Goal: Navigation & Orientation: Find specific page/section

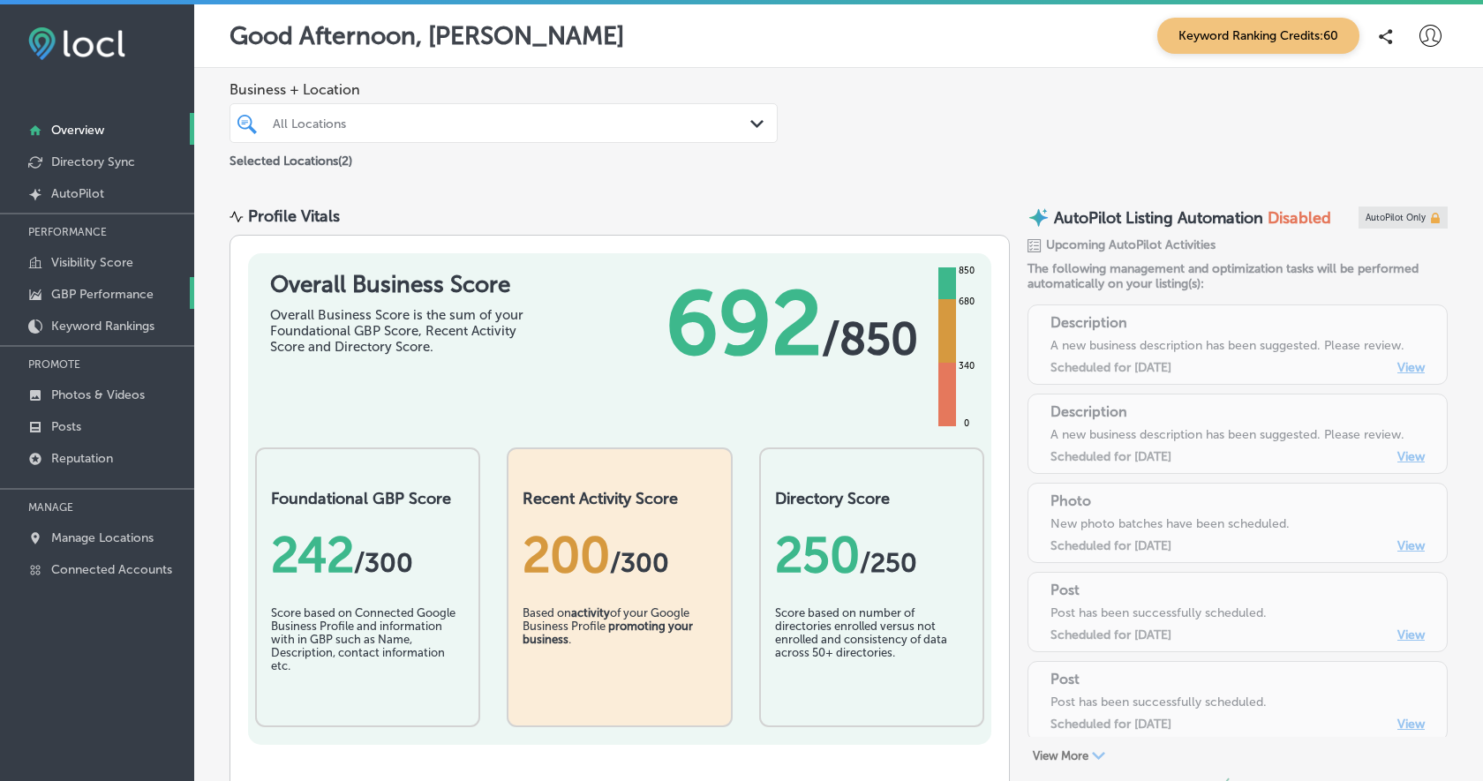
click at [99, 297] on p "GBP Performance" at bounding box center [102, 294] width 102 height 15
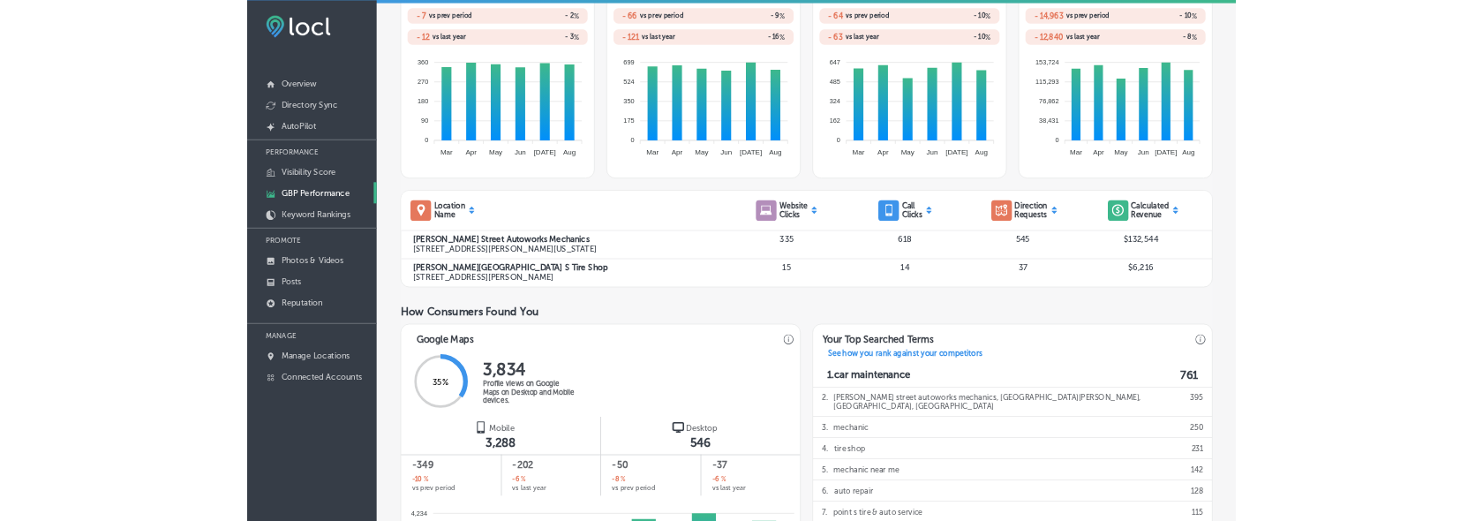
scroll to position [605, 0]
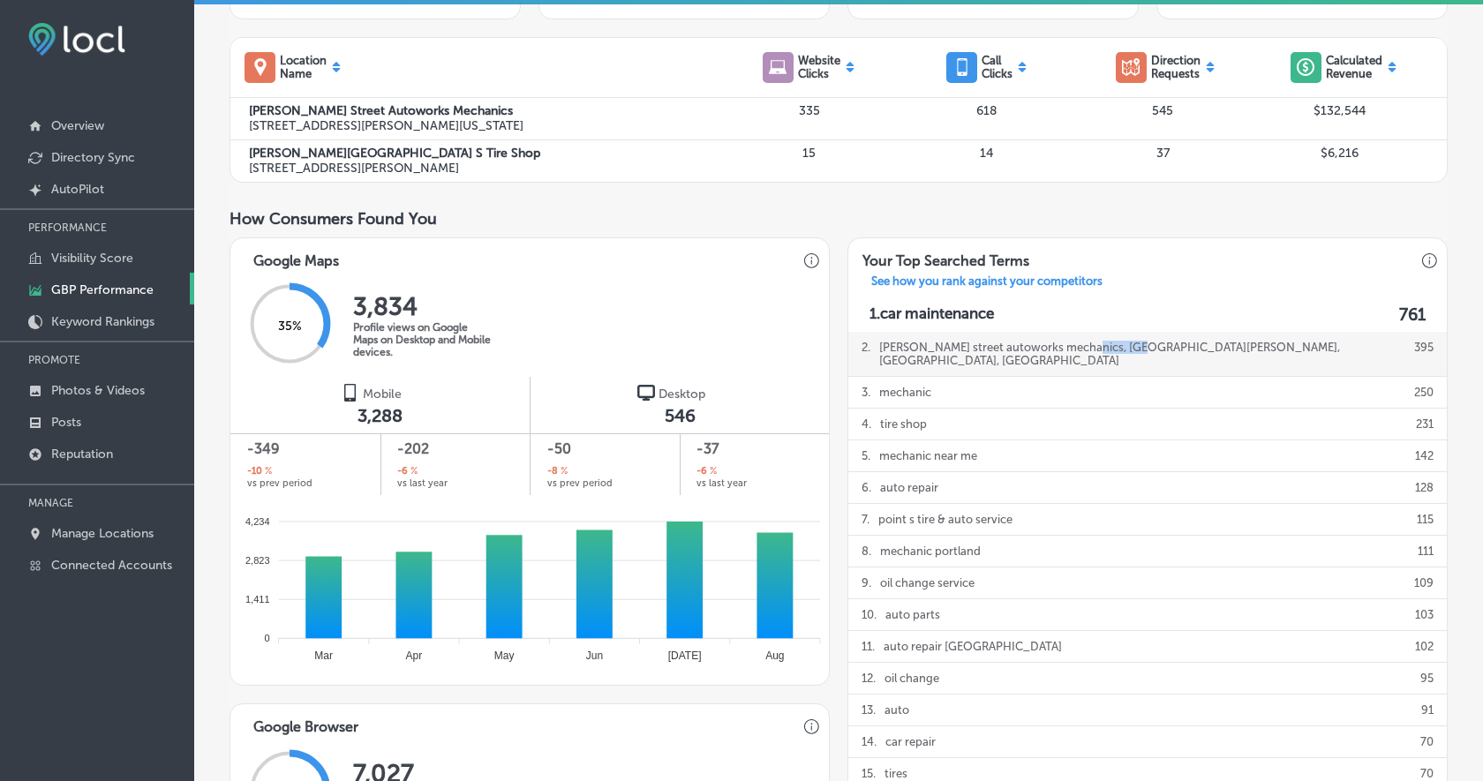
click at [1108, 342] on p "everett street autoworks mechanics, northwest everett street, portland, or" at bounding box center [1142, 354] width 526 height 44
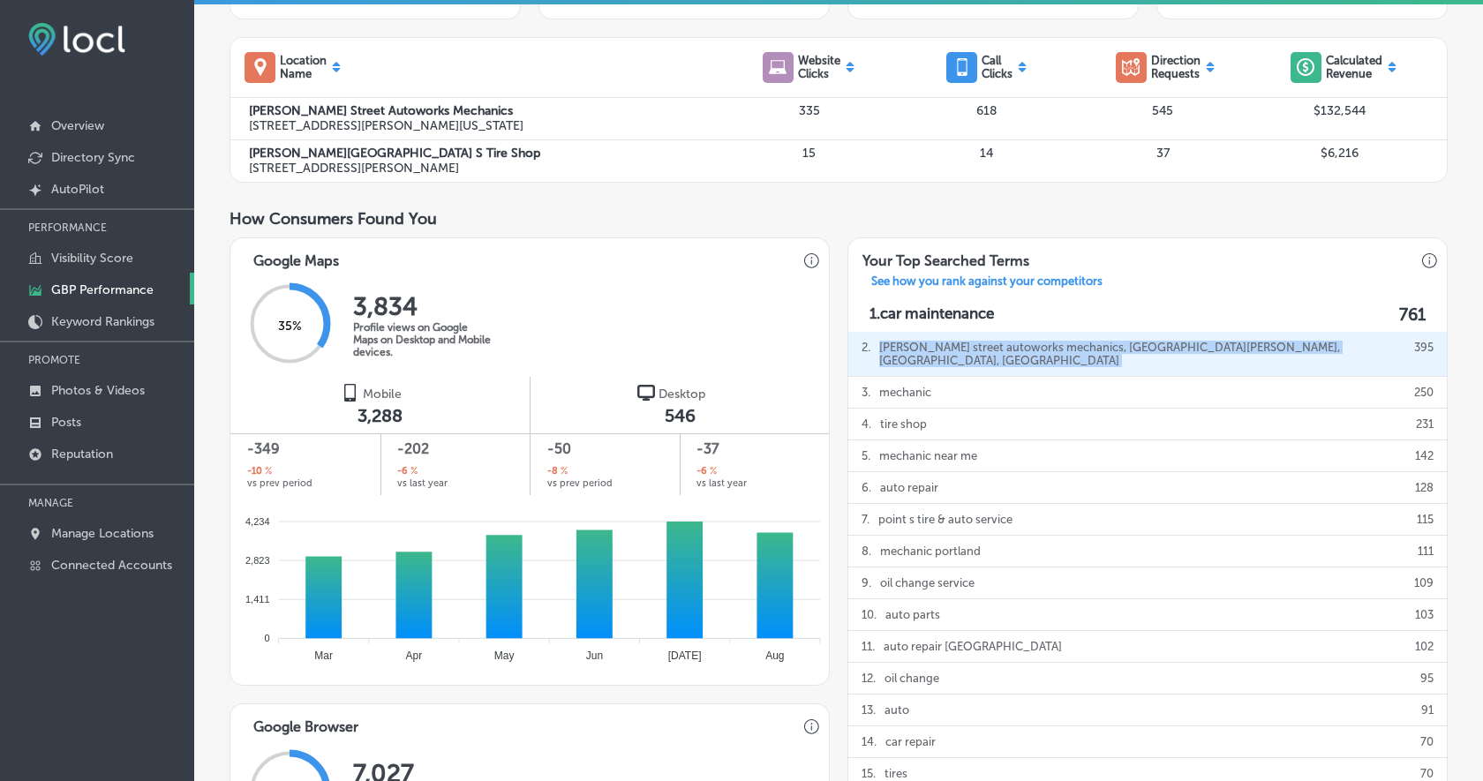
click at [981, 311] on p "1. car maintenance" at bounding box center [931, 314] width 124 height 20
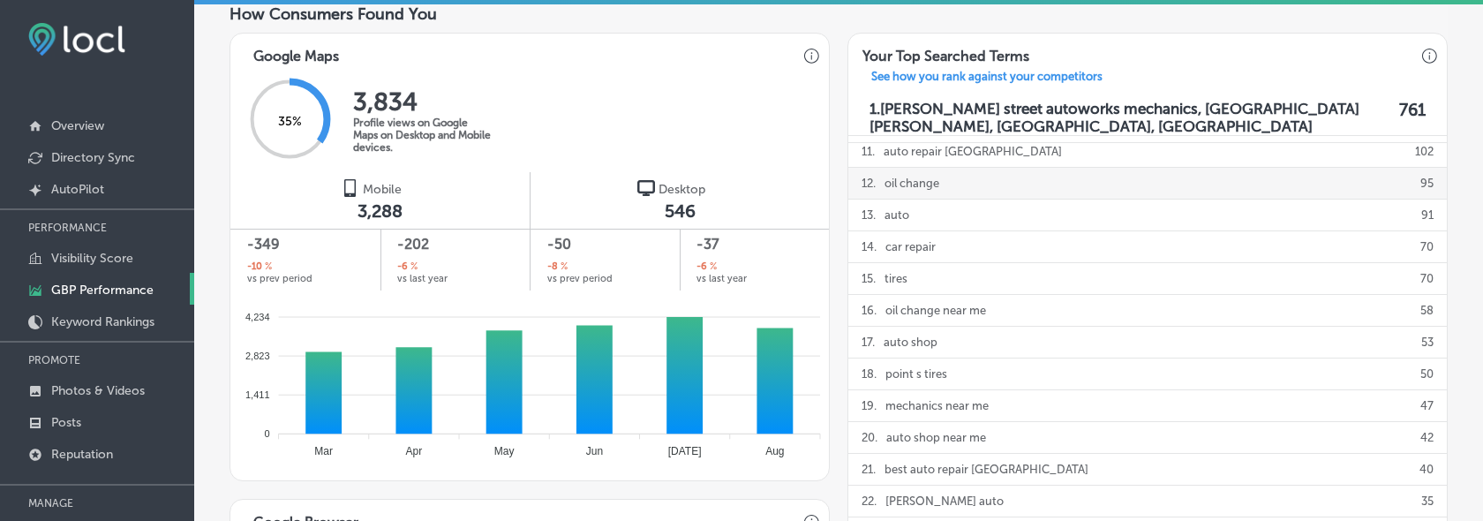
scroll to position [0, 0]
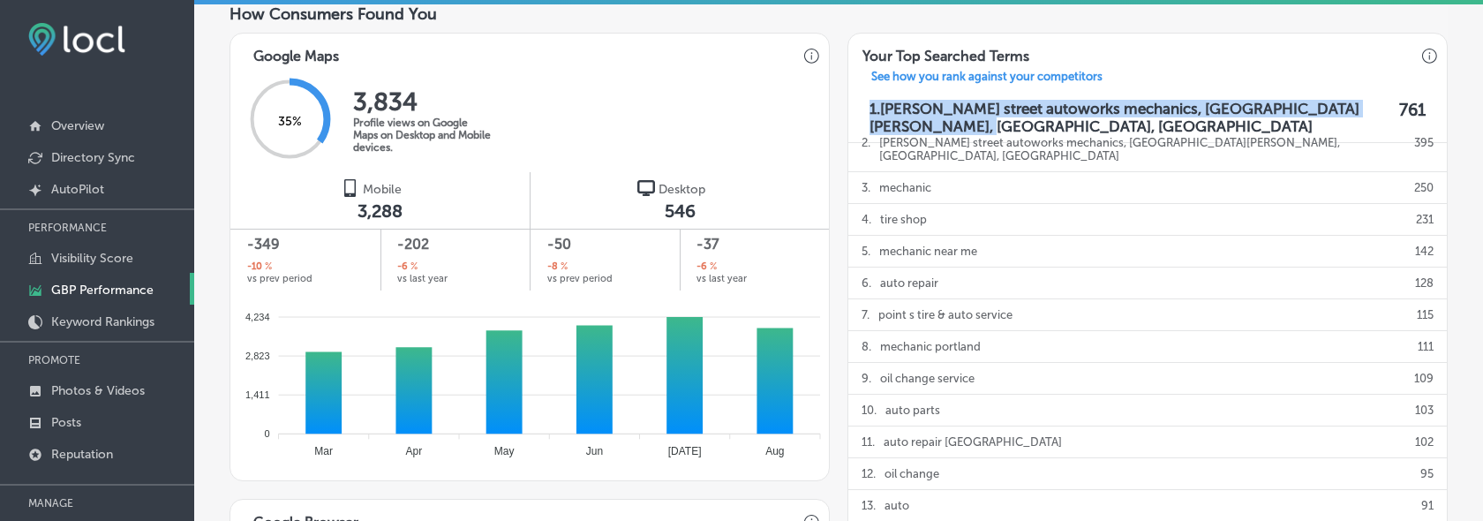
drag, startPoint x: 870, startPoint y: 105, endPoint x: 896, endPoint y: 122, distance: 30.6
click at [896, 122] on p "1. everett street autoworks mechanics, northwest everett street, portland, or" at bounding box center [1129, 117] width 521 height 35
click at [896, 128] on p "1. everett street autoworks mechanics, northwest everett street, portland, or" at bounding box center [1129, 117] width 521 height 35
drag, startPoint x: 896, startPoint y: 128, endPoint x: 865, endPoint y: 105, distance: 38.5
click at [865, 105] on div "1. everett street autoworks mechanics, northwest everett street, portland, or 7…" at bounding box center [1147, 118] width 598 height 50
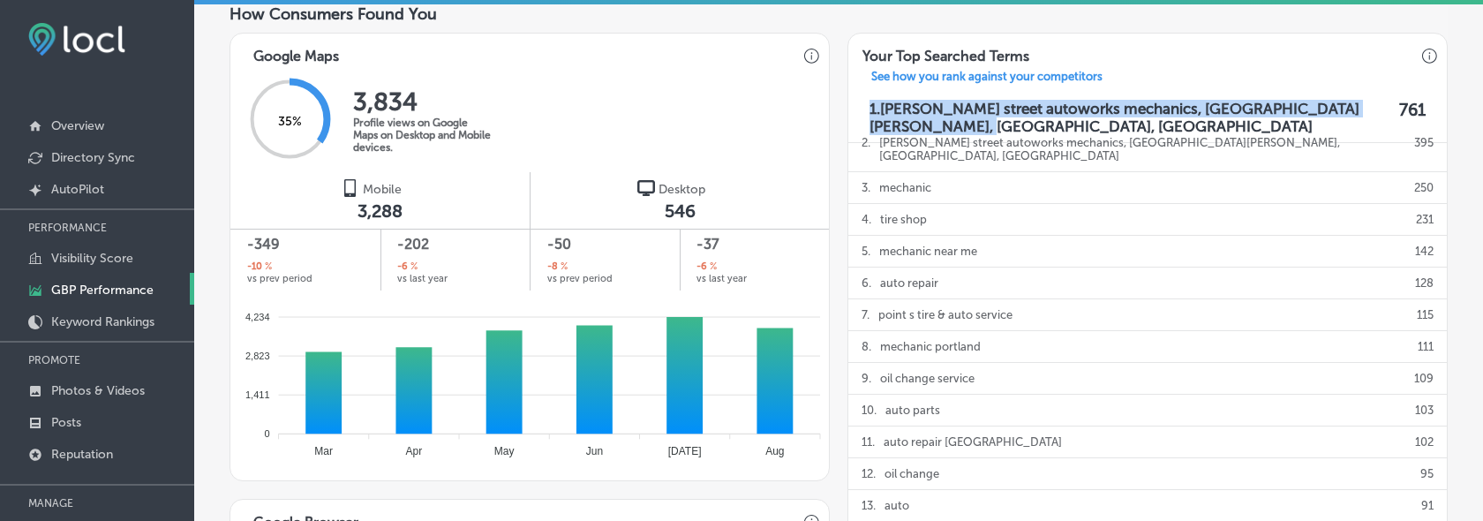
click at [865, 105] on div "1. everett street autoworks mechanics, northwest everett street, portland, or 7…" at bounding box center [1147, 118] width 598 height 50
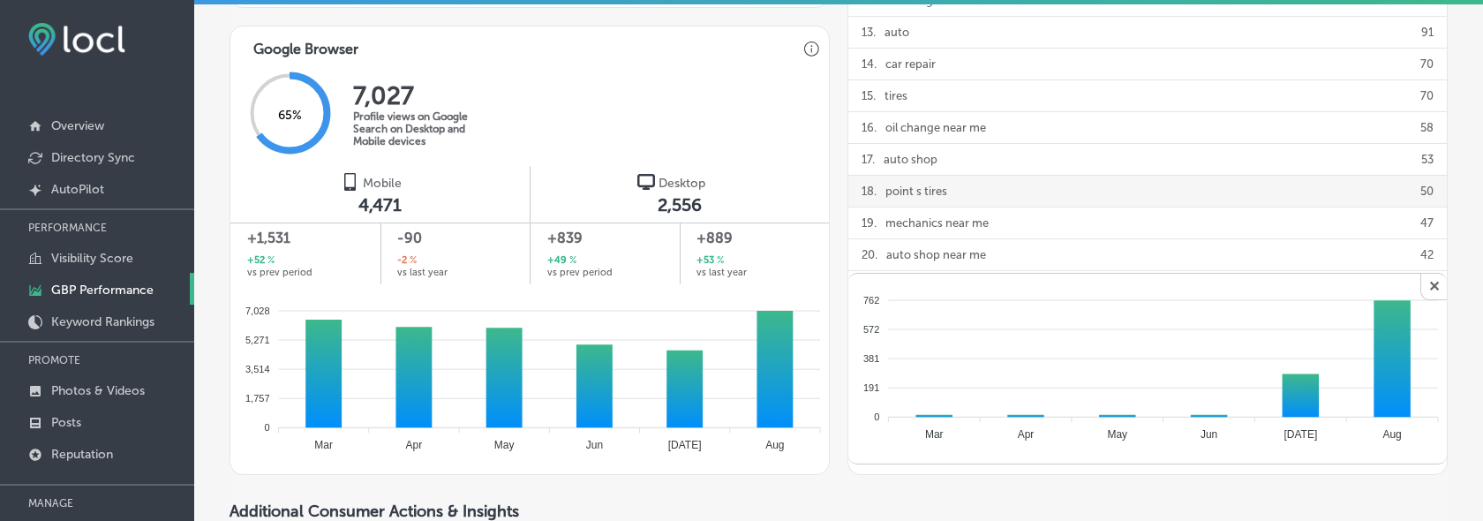
scroll to position [1280, 0]
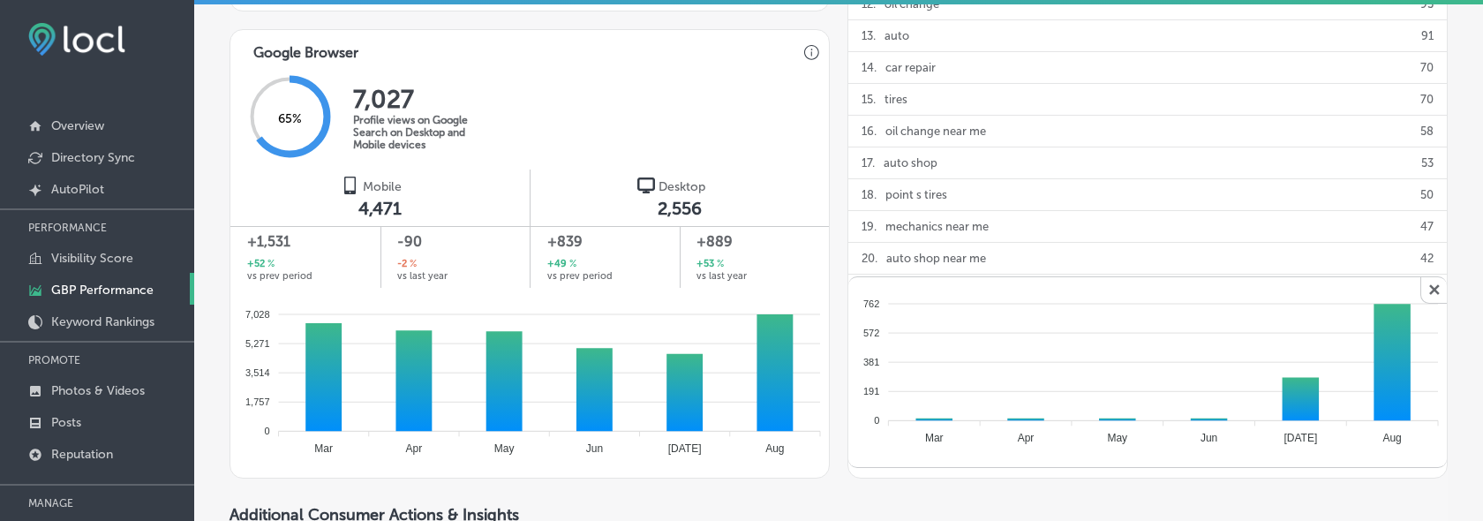
click at [1438, 289] on span "✕" at bounding box center [1433, 290] width 26 height 26
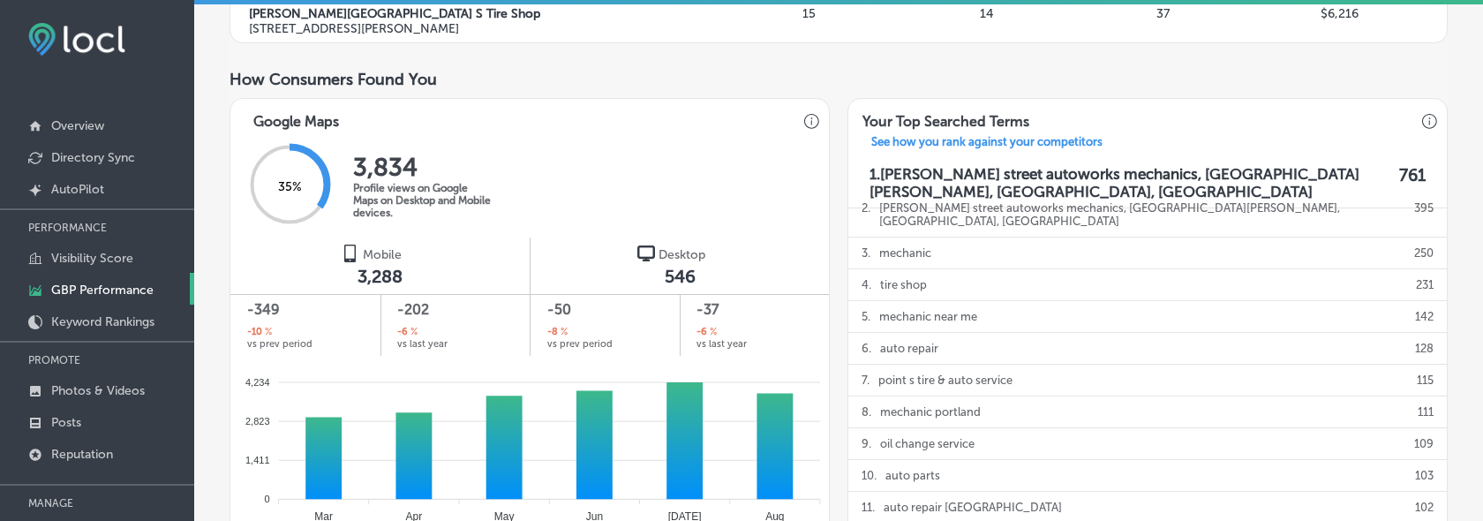
scroll to position [741, 0]
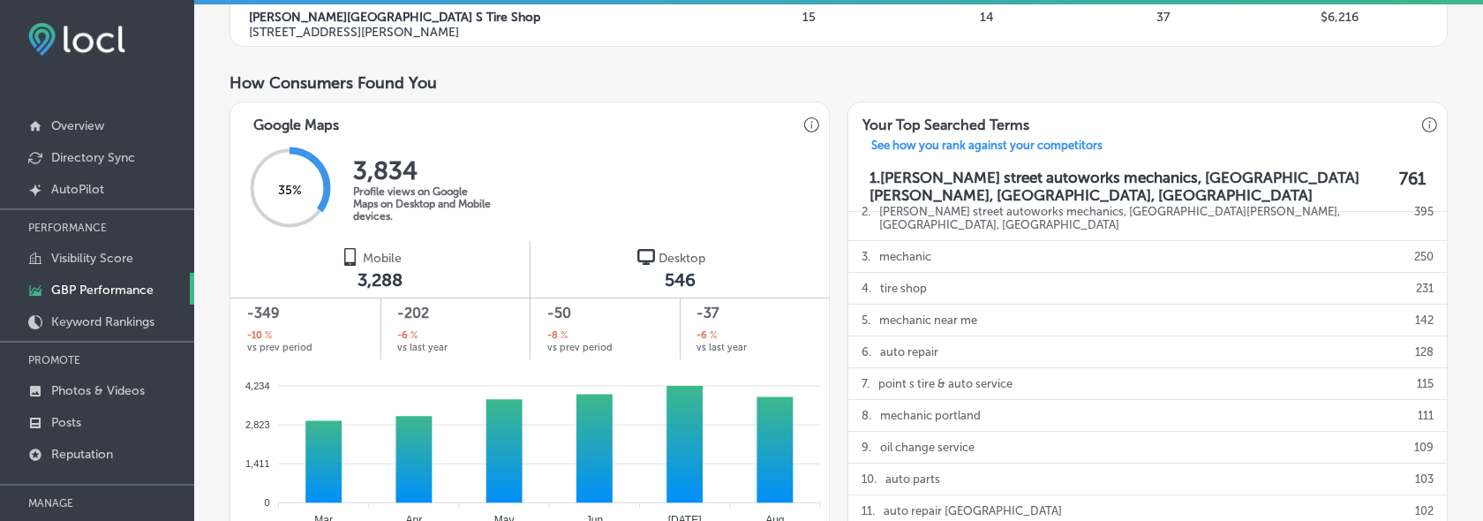
click at [1469, 419] on div "You've been a member since April, 2019 . You have 95 months of data to dig into…" at bounding box center [838, 472] width 1289 height 2301
click at [962, 199] on p "1. everett street autoworks mechanics, northwest everett street, portland, or" at bounding box center [1129, 186] width 521 height 35
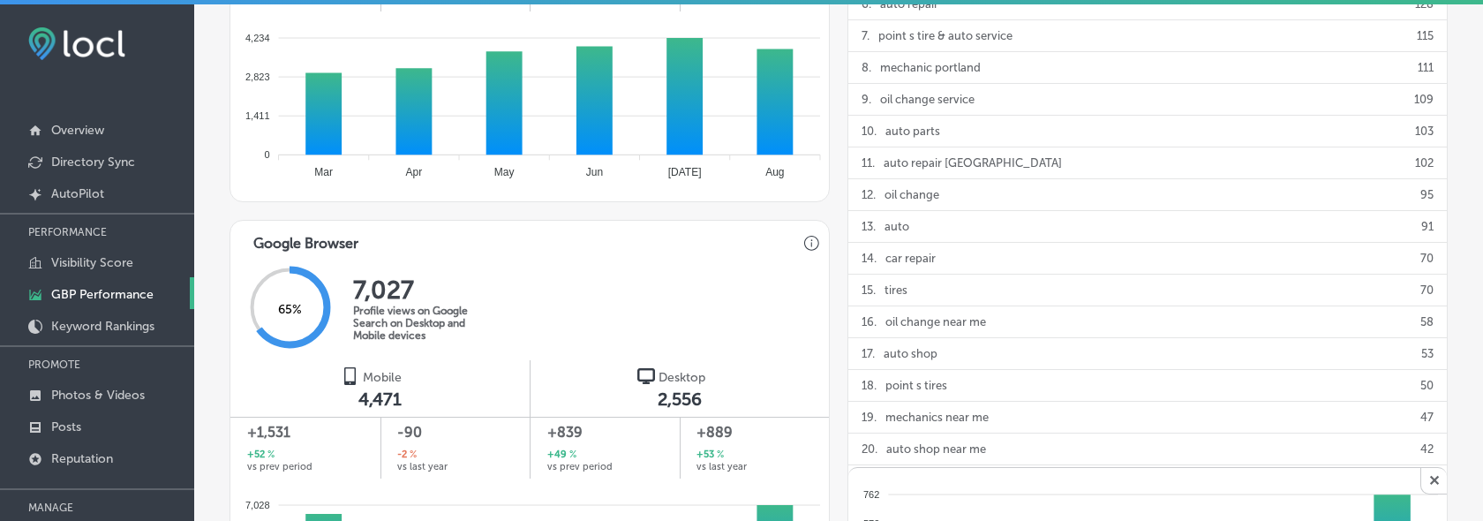
scroll to position [1099, 0]
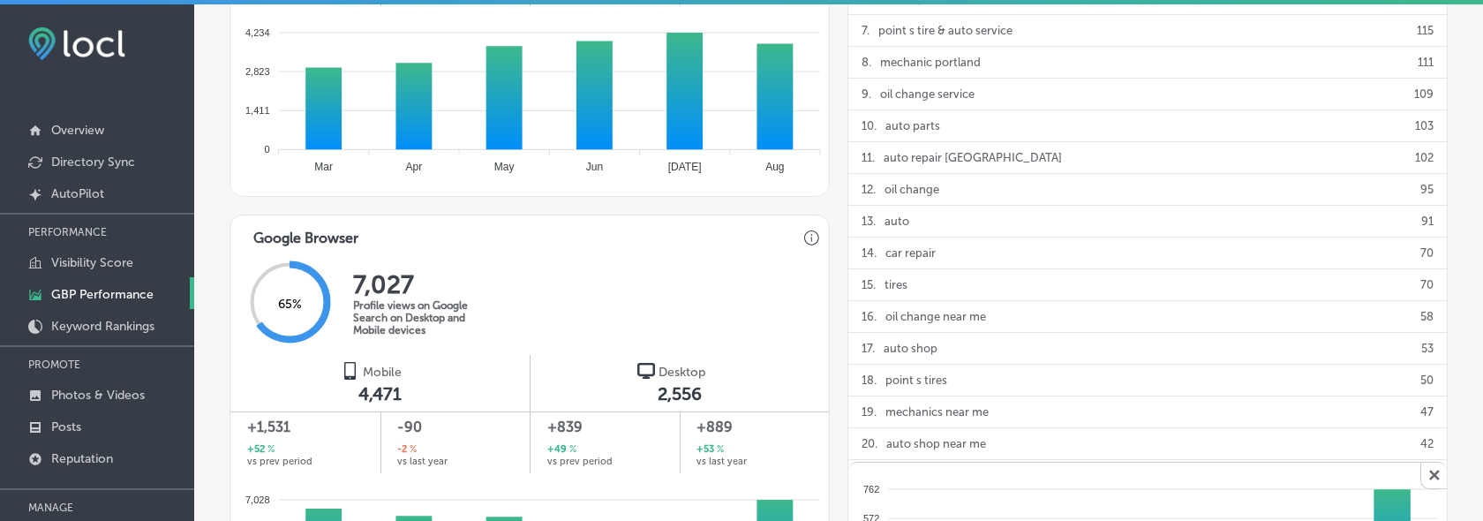
click at [1435, 462] on span "✕" at bounding box center [1433, 475] width 26 height 26
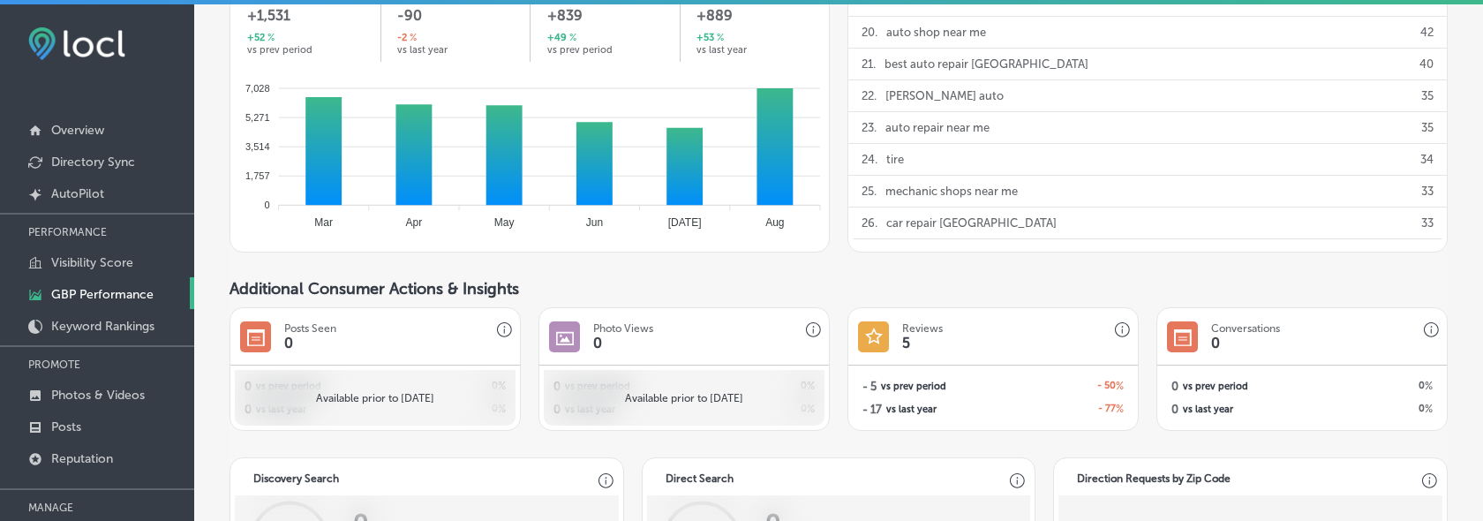
scroll to position [1321, 0]
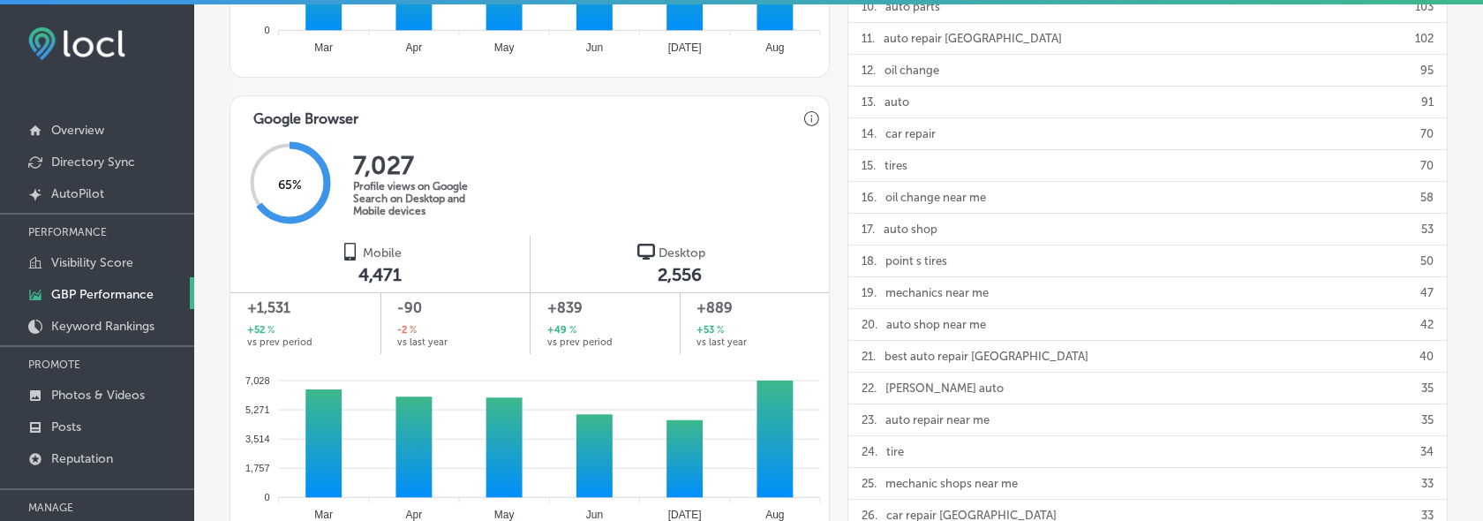
scroll to position [69, 0]
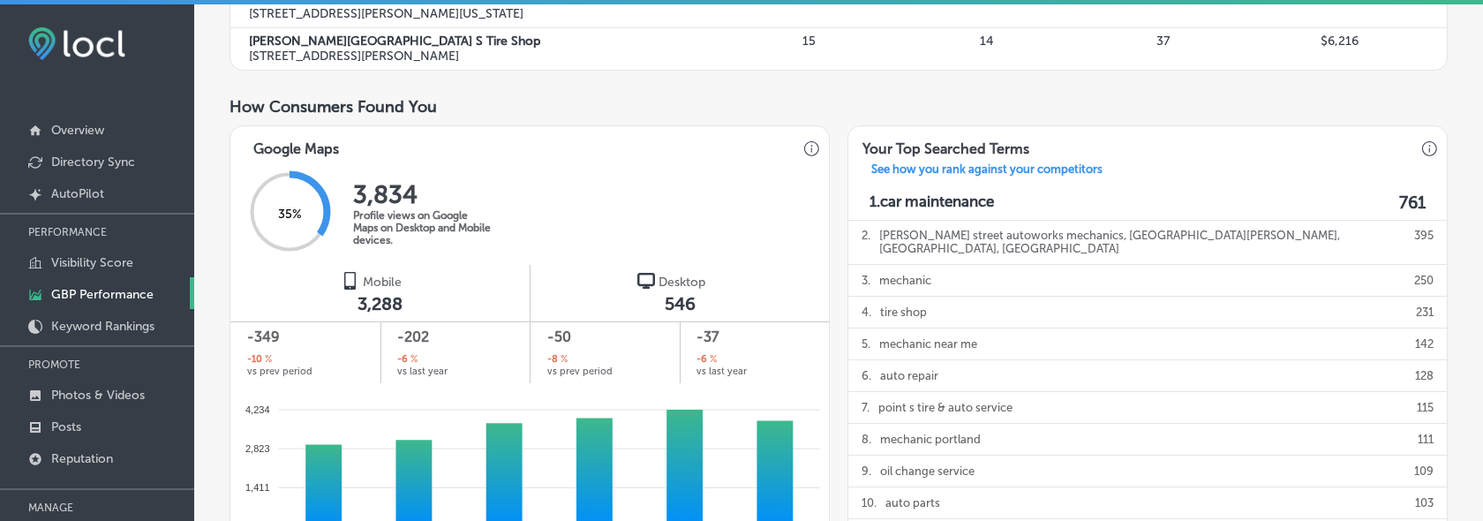
scroll to position [723, 0]
click at [1012, 229] on p "everett street autoworks mechanics, northwest everett street, portland, or" at bounding box center [1142, 241] width 526 height 44
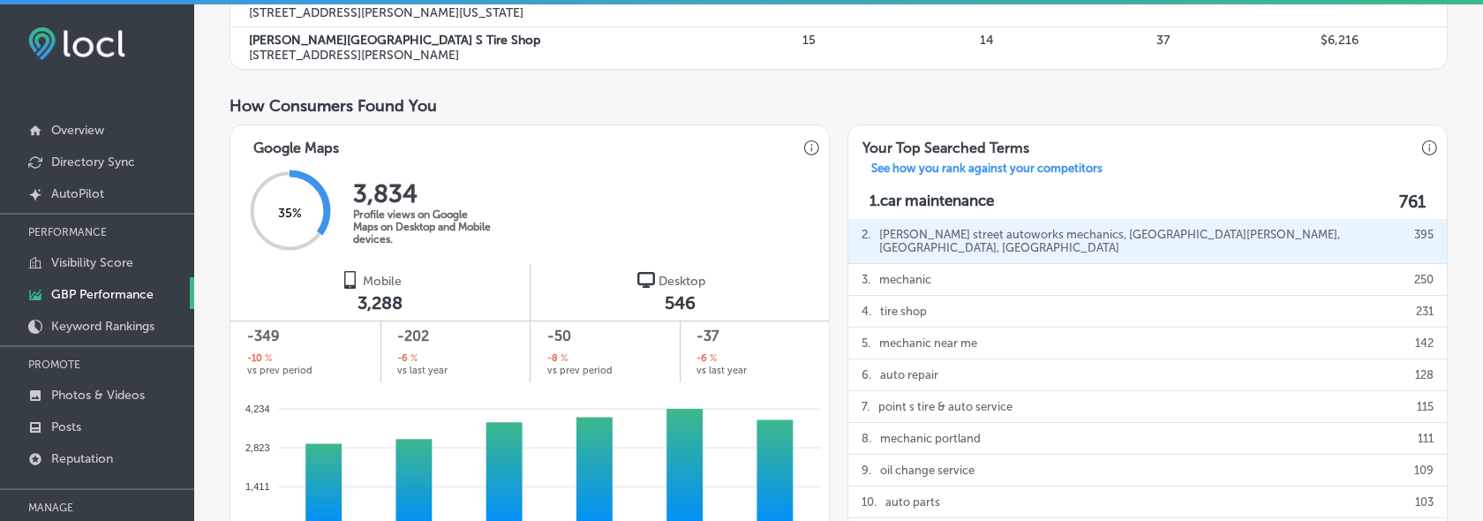
click at [1012, 229] on p "everett street autoworks mechanics, northwest everett street, portland, or" at bounding box center [1142, 241] width 526 height 44
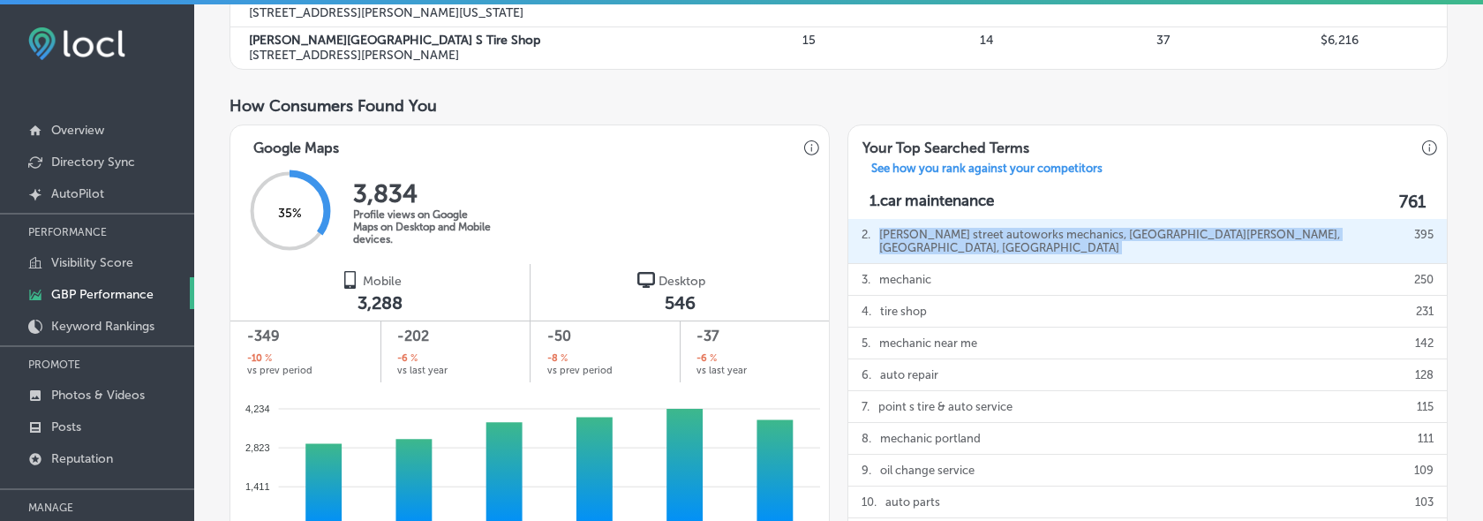
copy p "everett street autoworks mechanics, northwest everett street, portland, or"
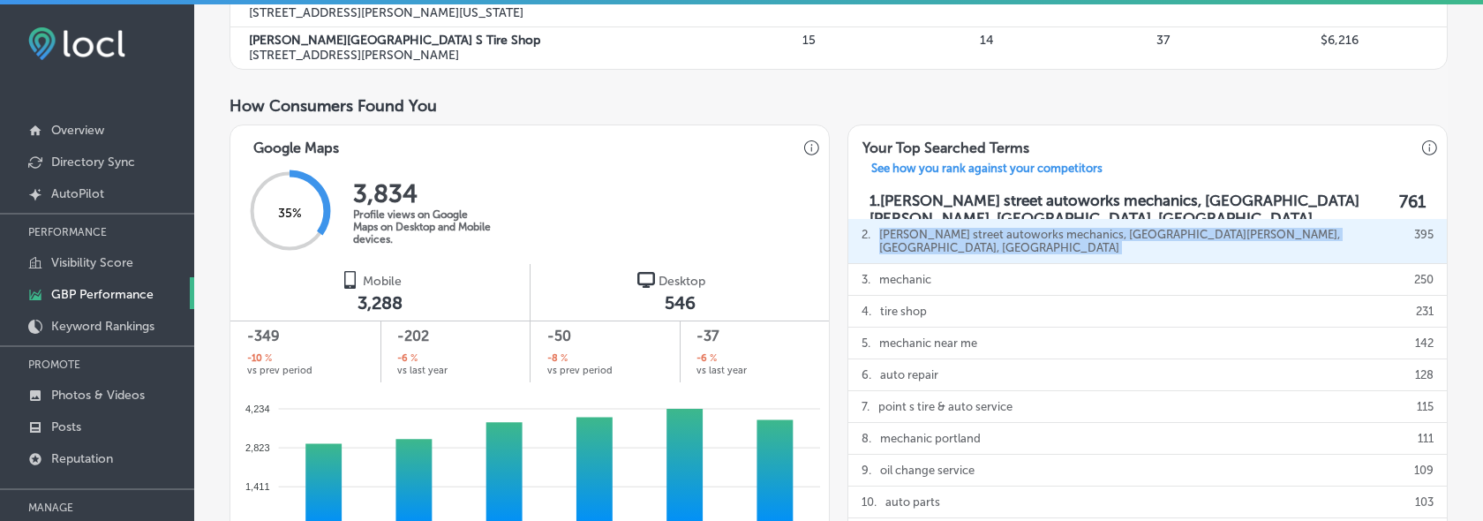
click at [1461, 321] on div "You've been a member since April, 2019 . You have 95 months of data to dig into…" at bounding box center [838, 495] width 1289 height 2301
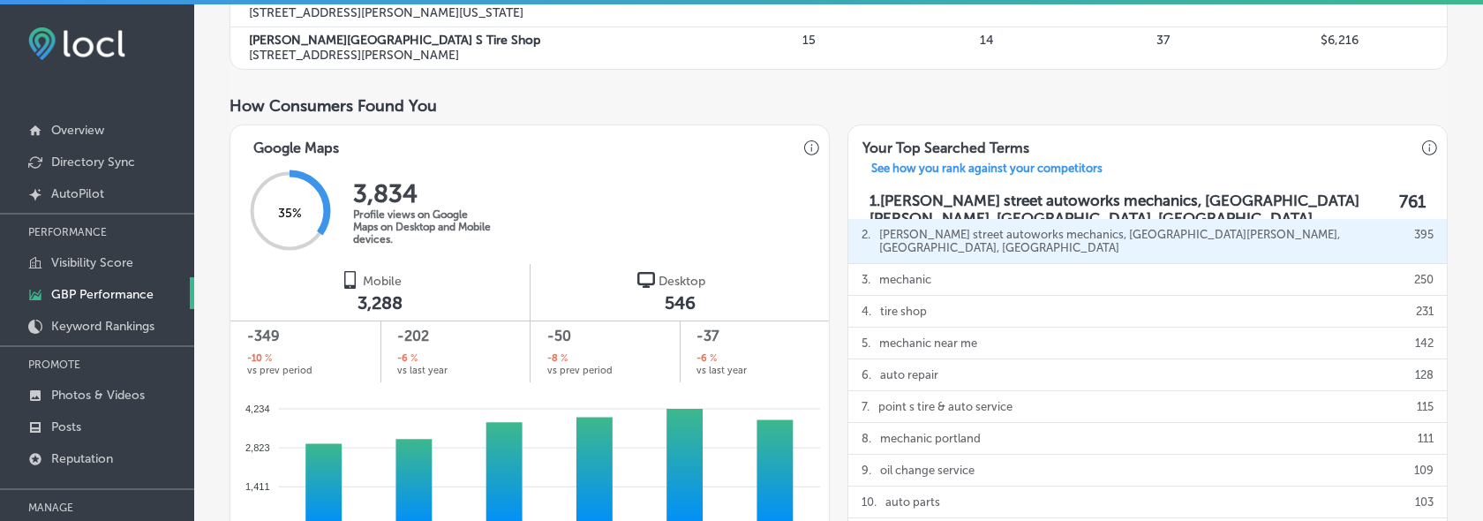
click at [1476, 278] on div "You've been a member since April, 2019 . You have 95 months of data to dig into…" at bounding box center [838, 495] width 1289 height 2301
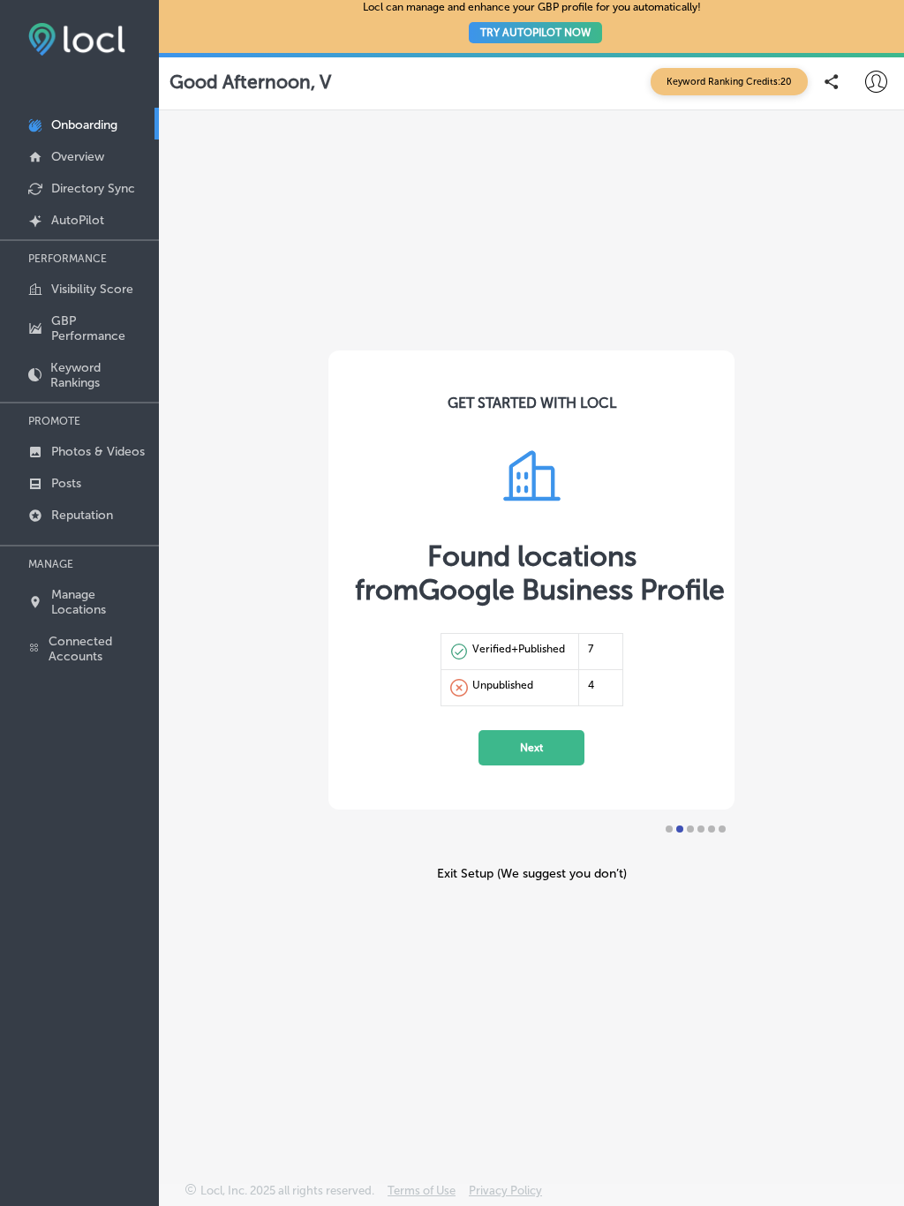
click at [74, 328] on p "GBP Performance" at bounding box center [100, 328] width 99 height 30
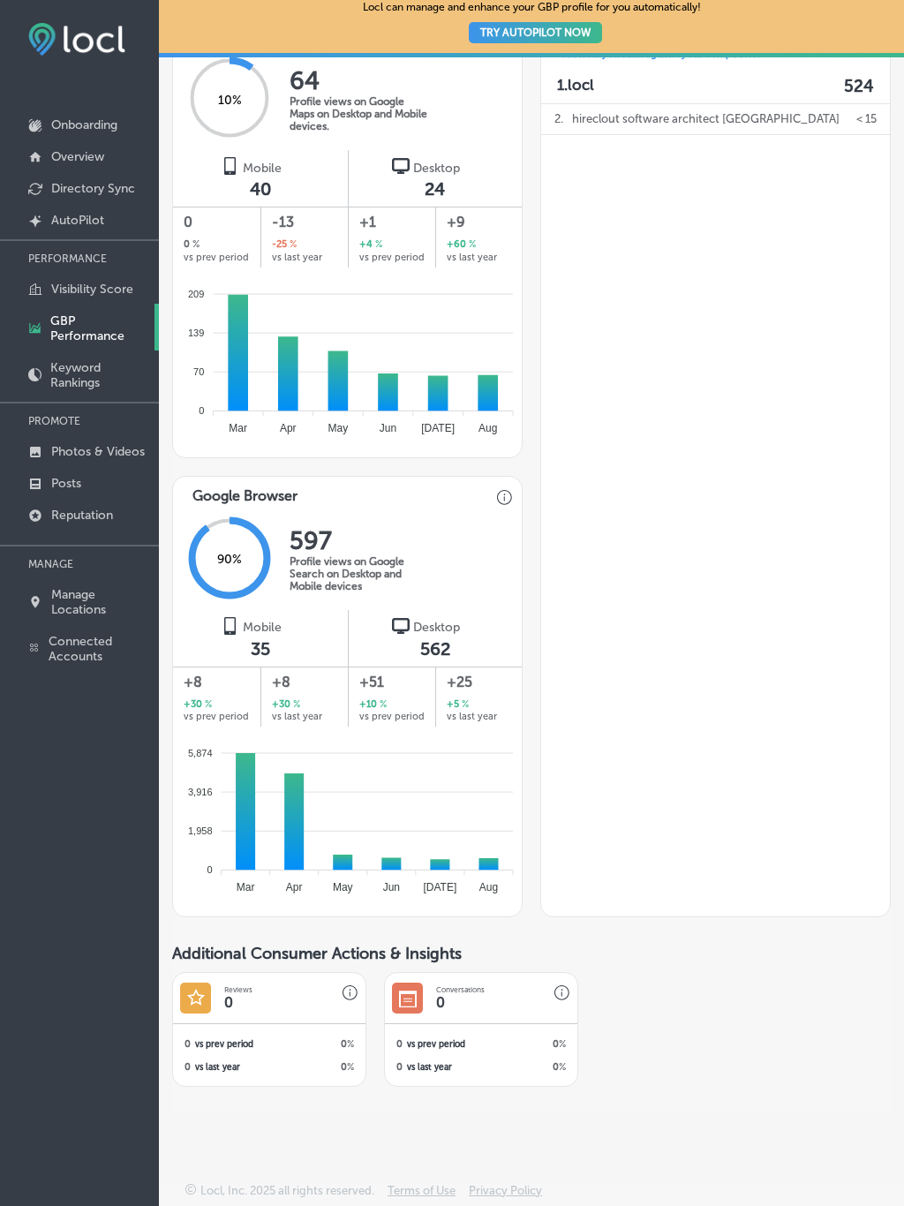
scroll to position [1030, 0]
